Goal: Transaction & Acquisition: Purchase product/service

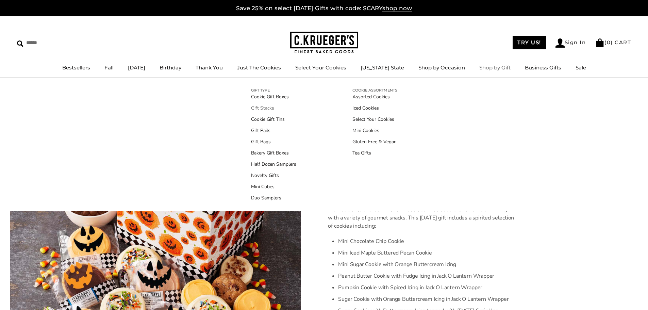
click at [257, 106] on link "Gift Stacks" at bounding box center [273, 107] width 45 height 7
